Goal: Find specific page/section: Find specific page/section

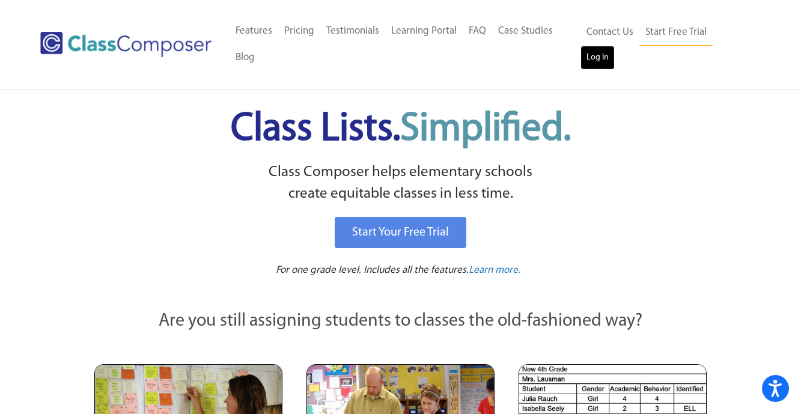
click at [614, 47] on link "Log In" at bounding box center [597, 58] width 34 height 24
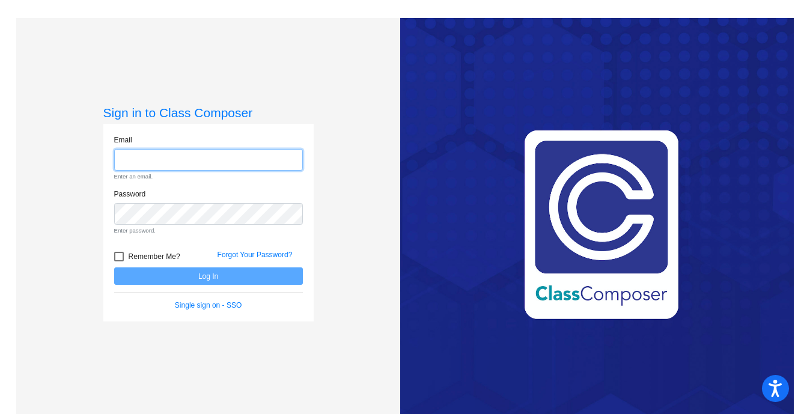
type input "[EMAIL_ADDRESS][DOMAIN_NAME]"
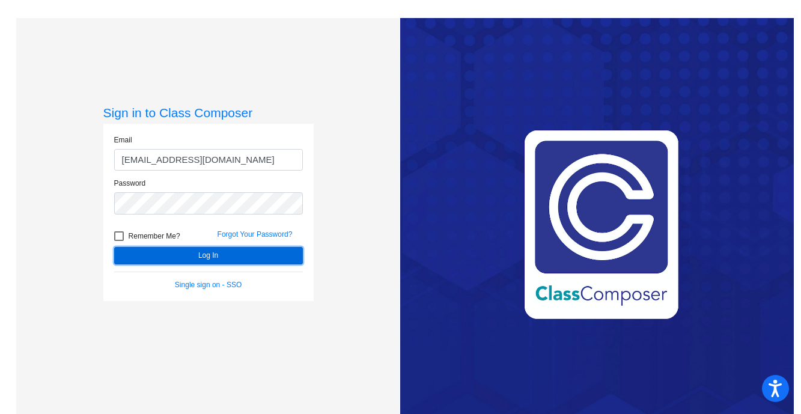
click at [203, 252] on button "Log In" at bounding box center [208, 255] width 189 height 17
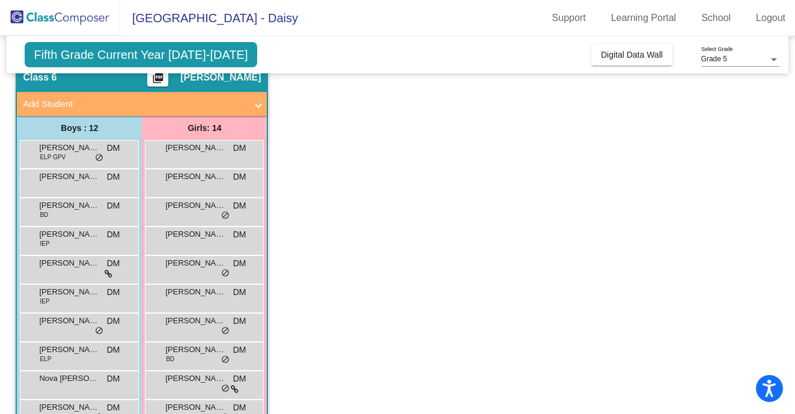
scroll to position [32, 0]
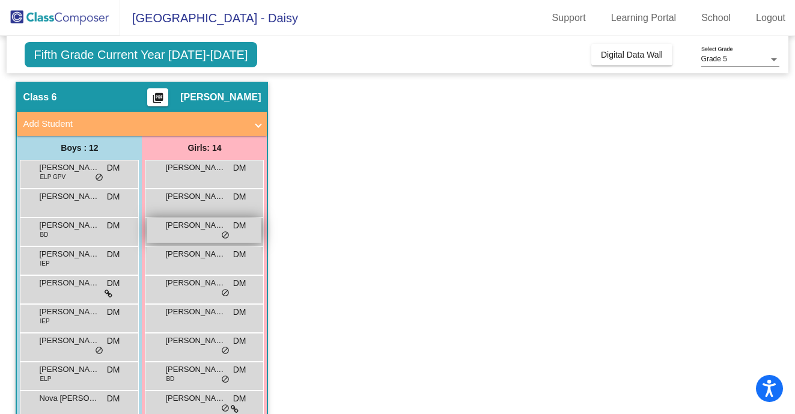
click at [184, 223] on span "Bella Aranda" at bounding box center [195, 225] width 60 height 12
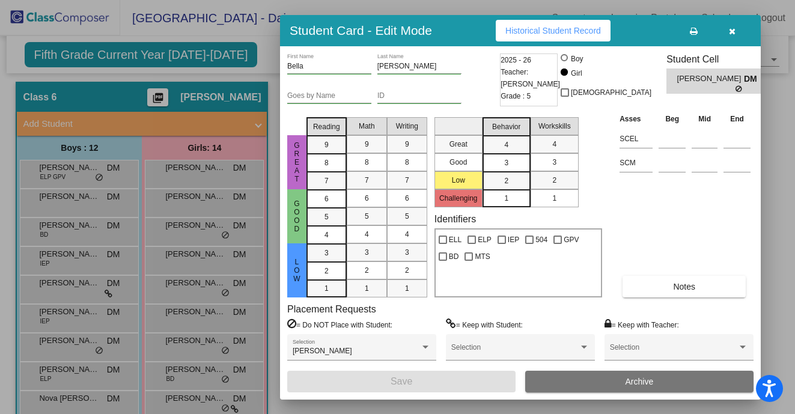
scroll to position [0, 0]
click at [655, 290] on button "Notes" at bounding box center [683, 287] width 123 height 22
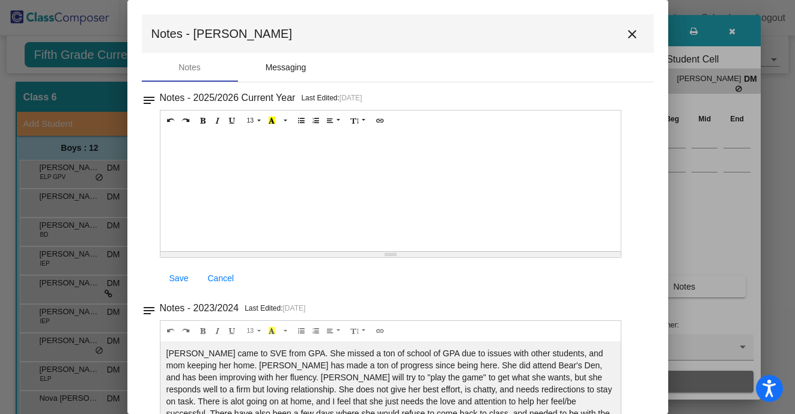
click at [297, 74] on div "Messaging" at bounding box center [286, 67] width 96 height 29
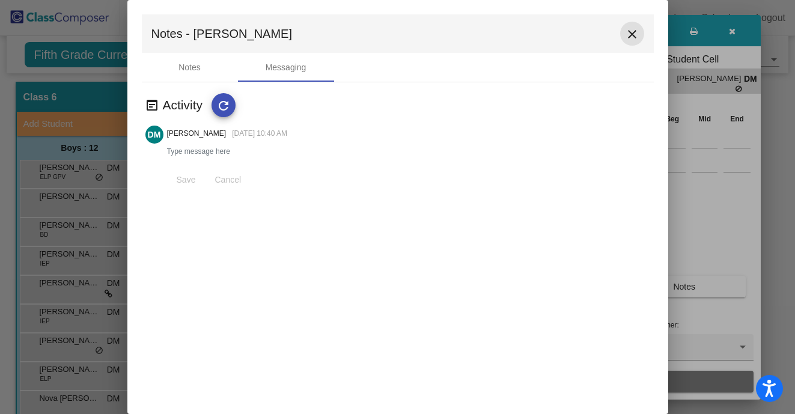
click at [636, 31] on mat-icon "close" at bounding box center [632, 34] width 14 height 14
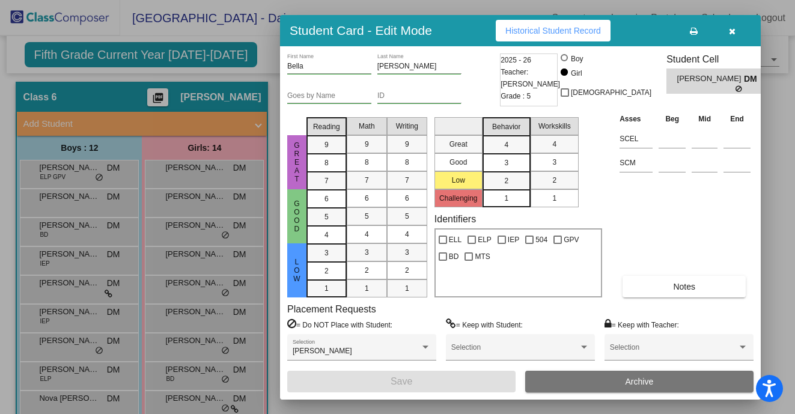
click at [574, 32] on span "Historical Student Record" at bounding box center [553, 31] width 96 height 10
click at [731, 35] on icon "button" at bounding box center [732, 31] width 7 height 8
